Goal: Task Accomplishment & Management: Manage account settings

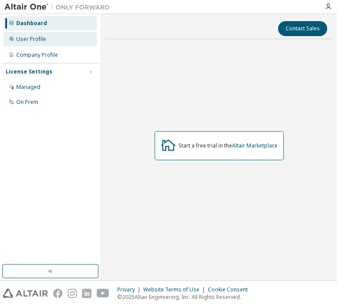
click at [42, 40] on div "User Profile" at bounding box center [31, 39] width 30 height 7
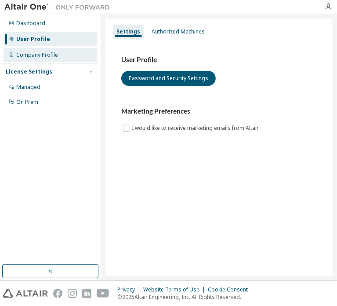
click at [43, 52] on div "Company Profile" at bounding box center [37, 54] width 42 height 7
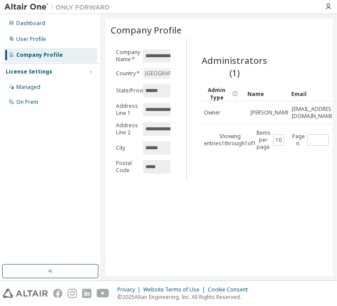
click at [167, 33] on span "Company Profile" at bounding box center [146, 30] width 71 height 12
click at [47, 70] on div "License Settings" at bounding box center [29, 71] width 47 height 7
click at [48, 70] on div "License Settings" at bounding box center [29, 71] width 47 height 7
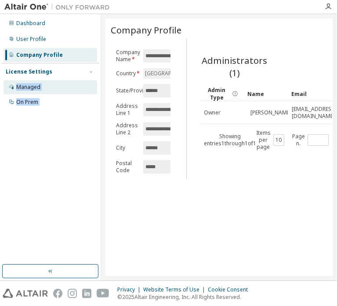
click at [46, 83] on div "Managed" at bounding box center [51, 87] width 94 height 14
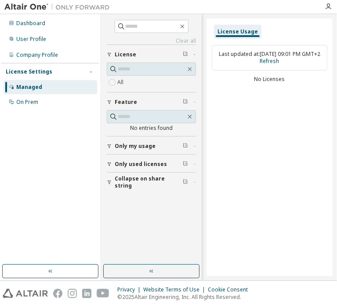
click at [270, 79] on div "No Licenses" at bounding box center [270, 79] width 116 height 7
